Goal: Entertainment & Leisure: Consume media (video, audio)

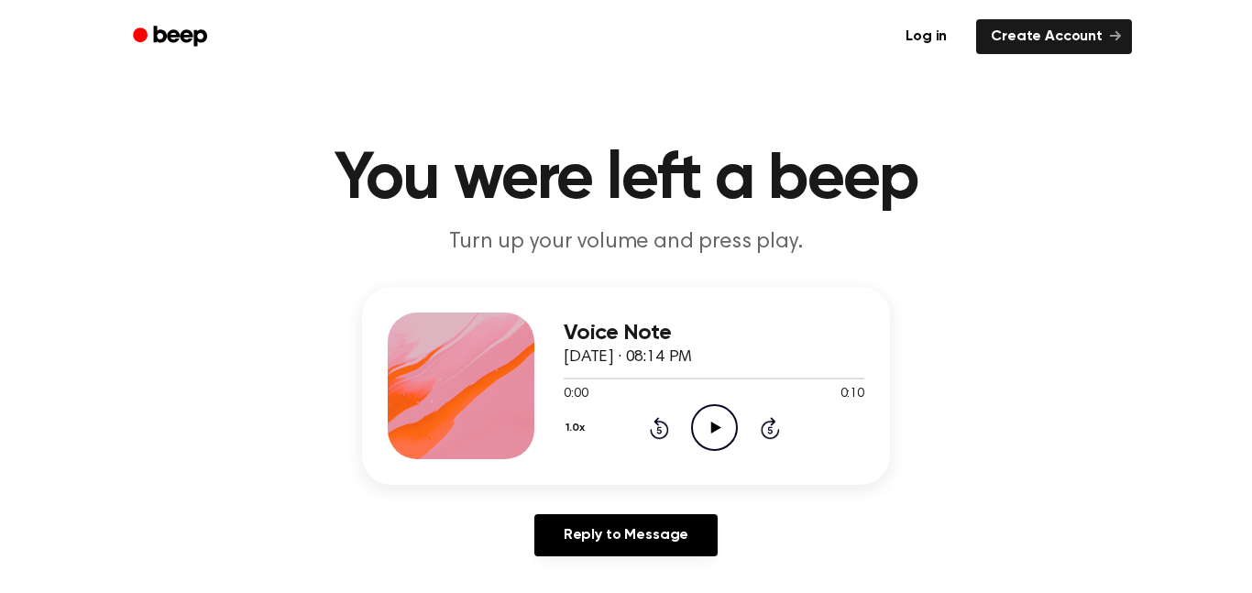
click at [718, 418] on icon "Play Audio" at bounding box center [714, 427] width 47 height 47
click at [710, 428] on icon at bounding box center [714, 428] width 8 height 12
click at [710, 438] on icon "Play Audio" at bounding box center [714, 427] width 47 height 47
click at [689, 461] on div "Voice Note [DATE] · 08:14 PM 0:10 0:10 Your browser does not support the [objec…" at bounding box center [626, 386] width 528 height 198
click at [706, 431] on icon "Play Audio" at bounding box center [714, 427] width 47 height 47
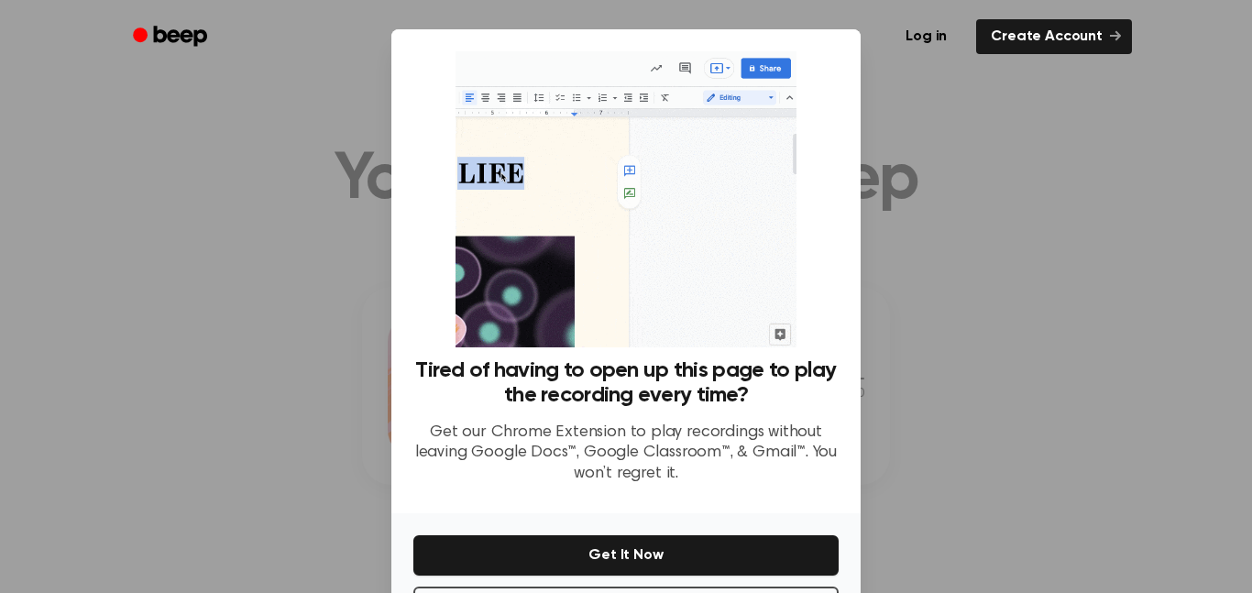
click at [348, 270] on div at bounding box center [626, 296] width 1252 height 593
click at [352, 260] on div at bounding box center [626, 296] width 1252 height 593
click at [561, 361] on h3 "Tired of having to open up this page to play the recording every time?" at bounding box center [625, 382] width 425 height 49
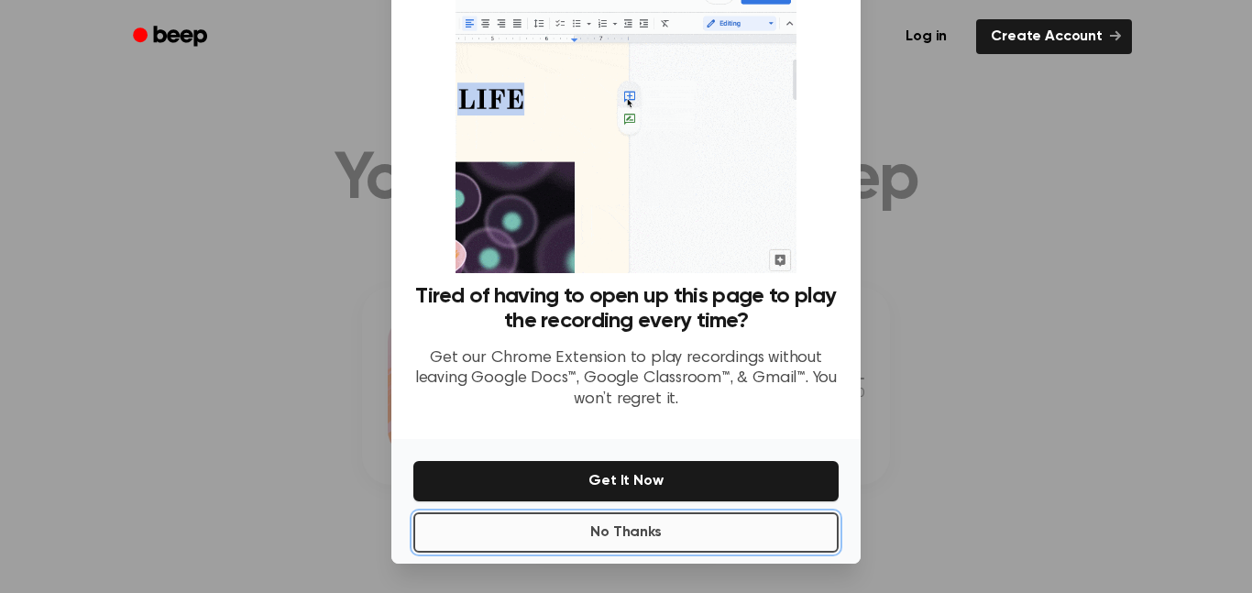
click at [630, 541] on button "No Thanks" at bounding box center [625, 532] width 425 height 40
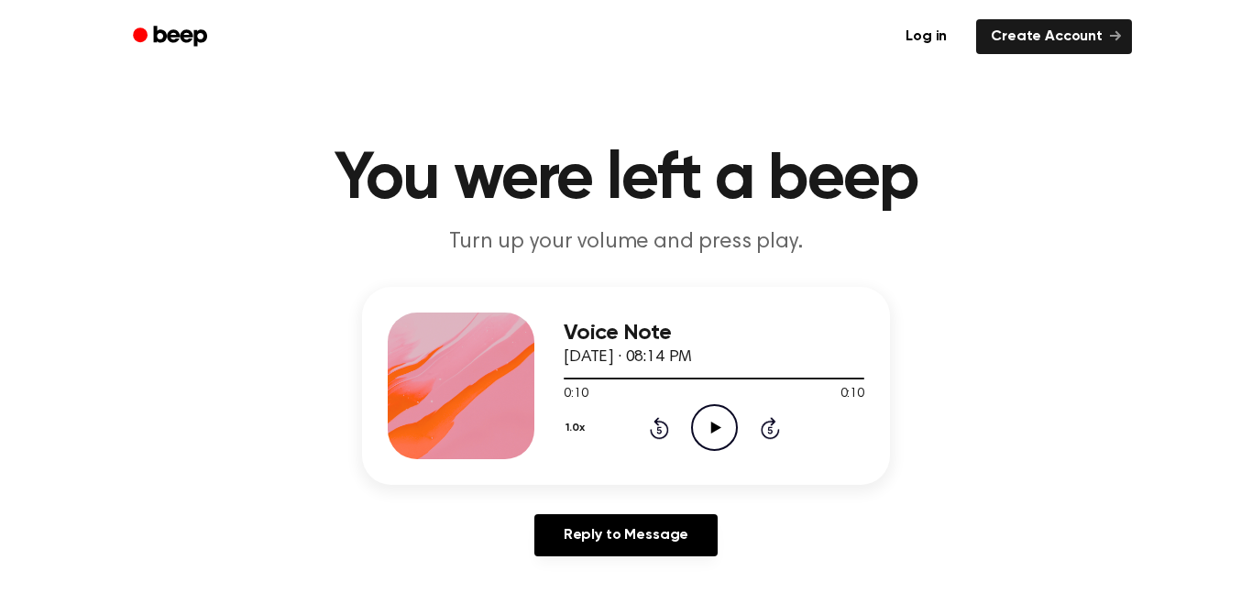
click at [729, 443] on icon "Play Audio" at bounding box center [714, 427] width 47 height 47
click at [710, 430] on icon "Play Audio" at bounding box center [714, 427] width 47 height 47
click at [718, 456] on div "Voice Note [DATE] · 08:14 PM 0:10 0:10 Your browser does not support the [objec…" at bounding box center [714, 386] width 301 height 147
click at [710, 421] on icon "Play Audio" at bounding box center [714, 427] width 47 height 47
